Goal: Find specific page/section: Find specific page/section

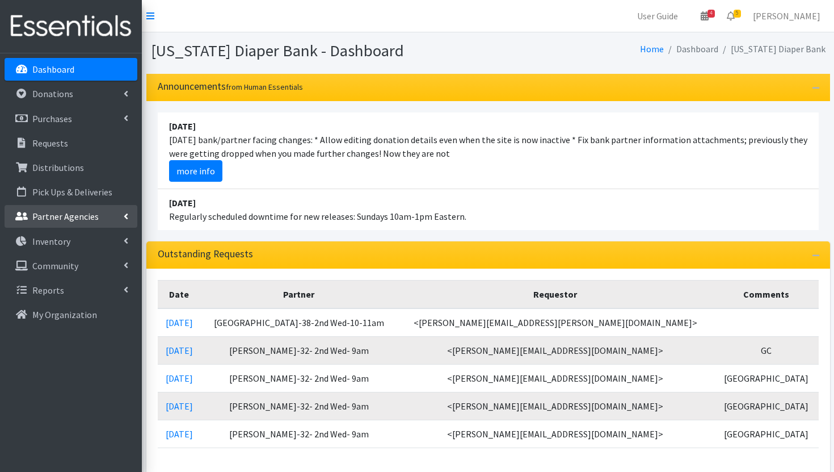
click at [90, 216] on p "Partner Agencies" at bounding box center [65, 216] width 66 height 11
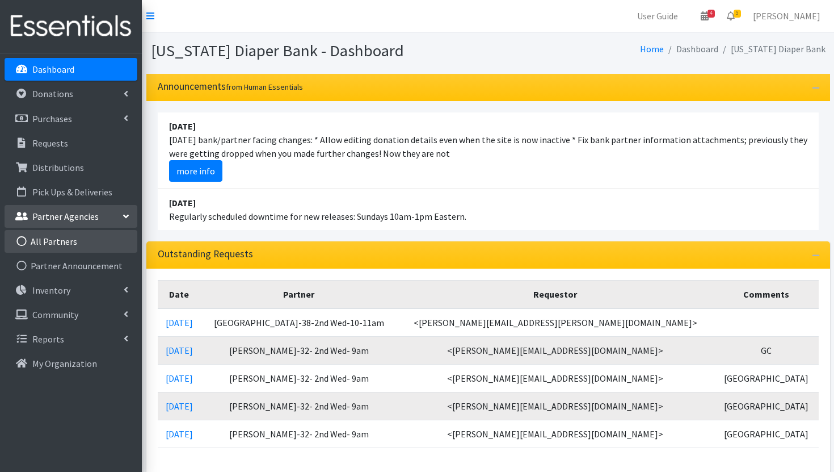
click at [75, 245] on link "All Partners" at bounding box center [71, 241] width 133 height 23
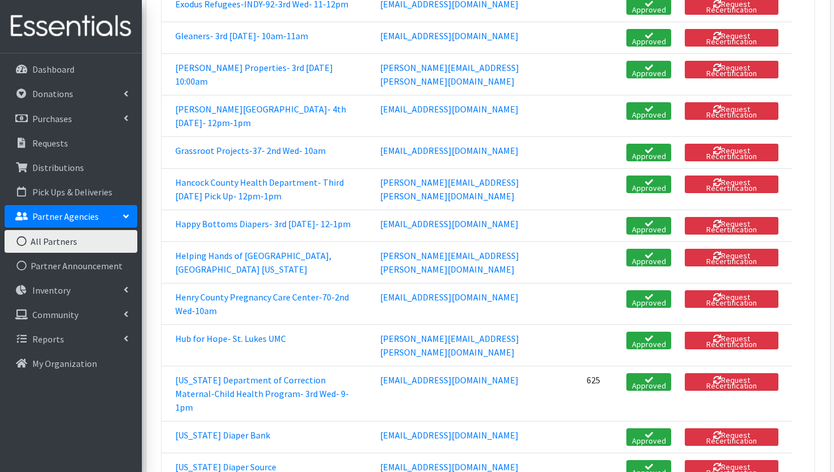
scroll to position [931, 0]
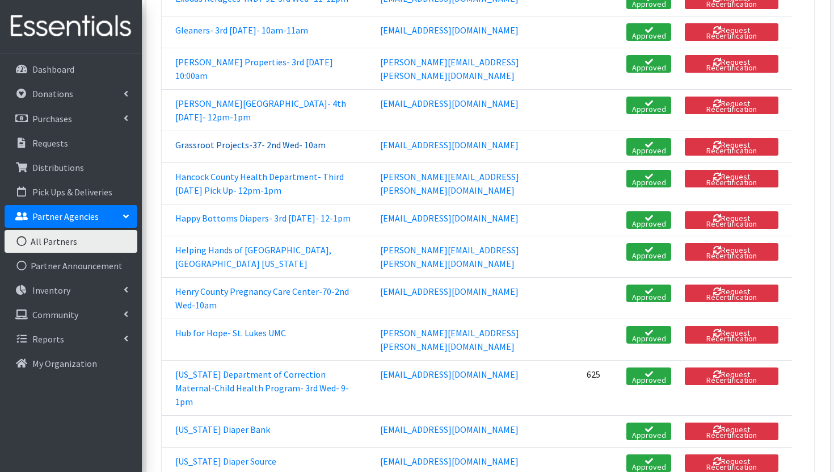
click at [267, 150] on link "Grassroot Projects-37- 2nd Wed- 10am" at bounding box center [250, 144] width 150 height 11
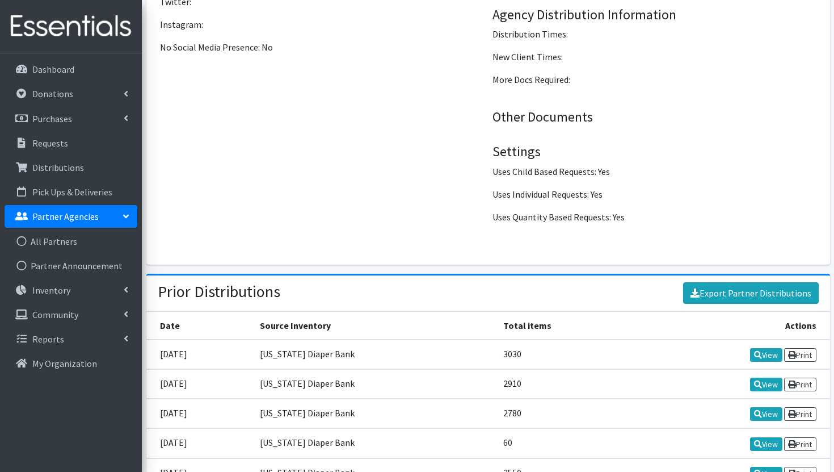
scroll to position [1132, 0]
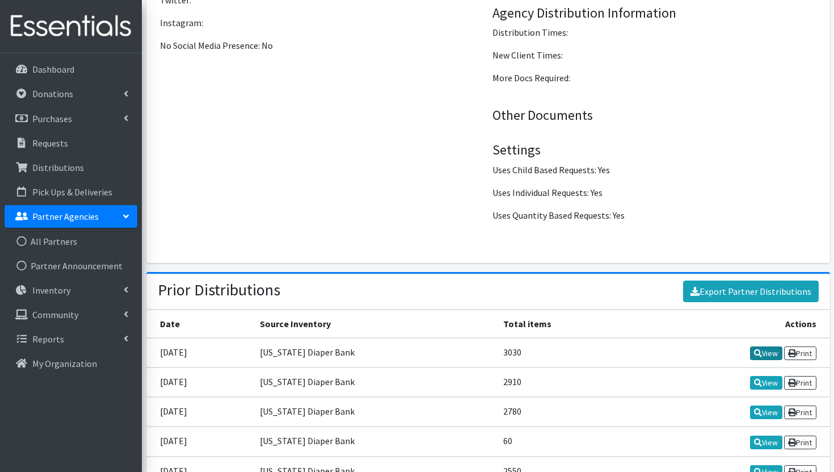
click at [767, 354] on link "View" at bounding box center [766, 353] width 32 height 14
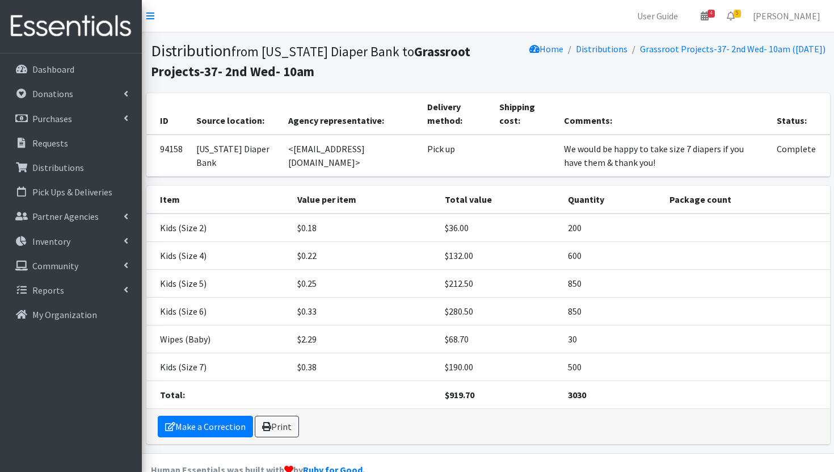
scroll to position [11, 0]
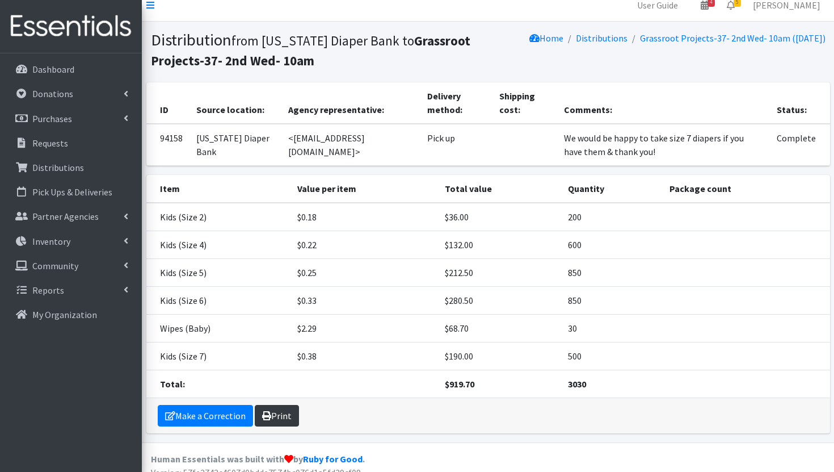
click at [270, 419] on icon at bounding box center [266, 415] width 9 height 9
